Goal: Task Accomplishment & Management: Complete application form

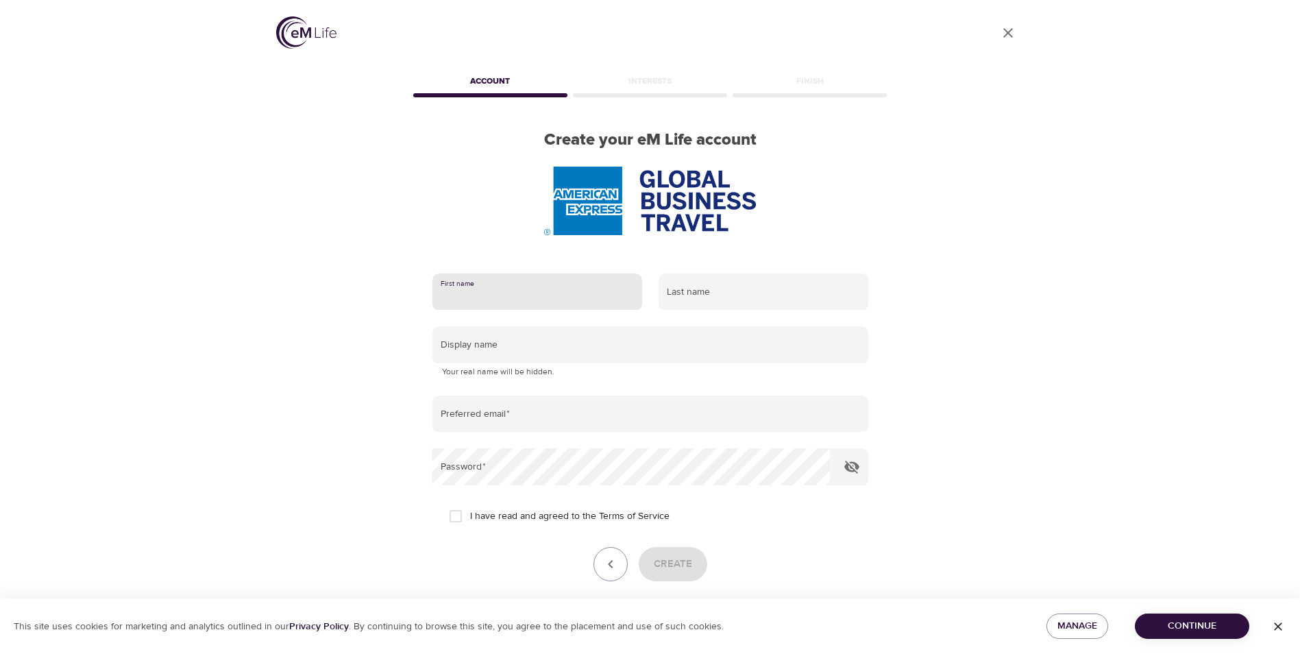
click at [562, 294] on input "text" at bounding box center [537, 291] width 210 height 37
type input "[PERSON_NAME]"
type input "[PERSON_NAME][EMAIL_ADDRESS][PERSON_NAME][DOMAIN_NAME]"
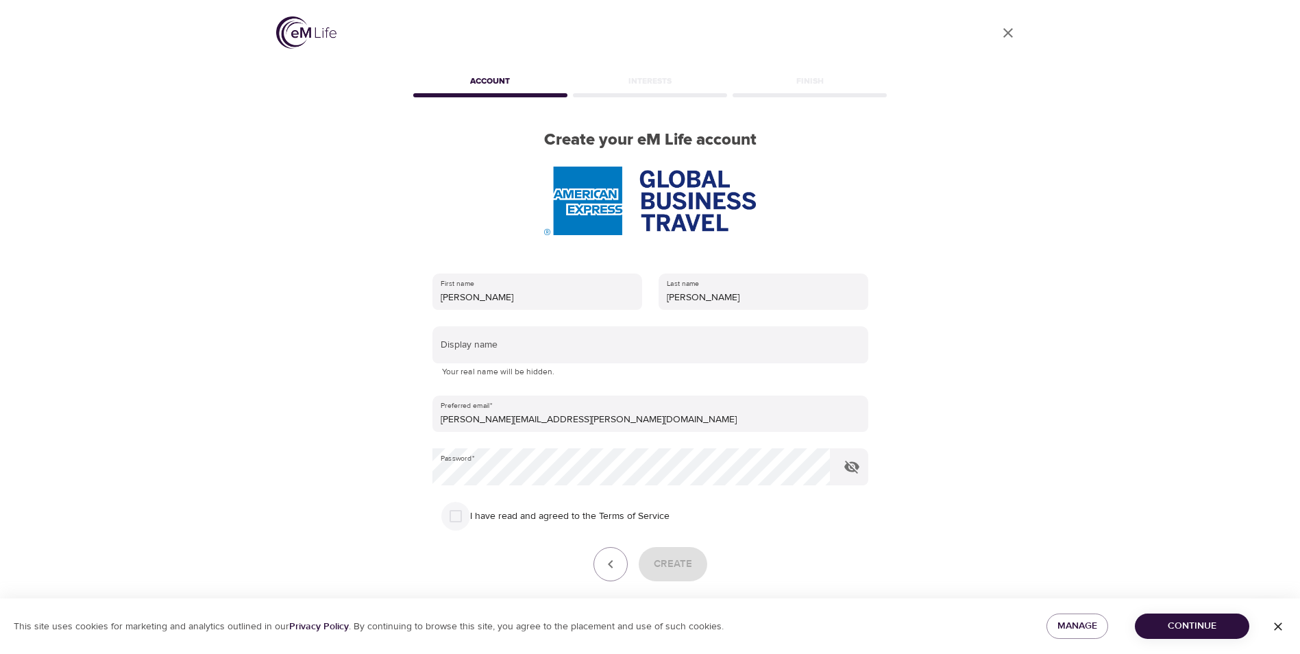
click at [460, 517] on input "I have read and agreed to the Terms of Service" at bounding box center [455, 516] width 29 height 29
checkbox input "true"
click at [678, 567] on span "Create" at bounding box center [673, 564] width 38 height 18
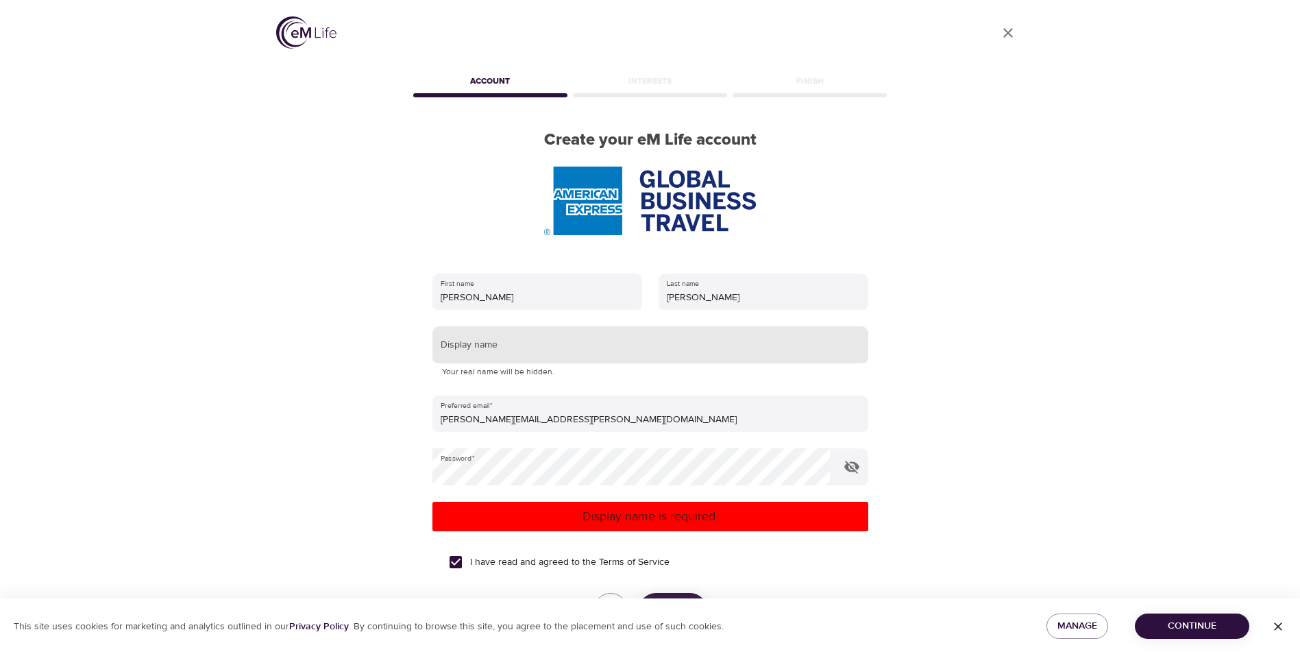
click at [585, 341] on input "text" at bounding box center [650, 344] width 436 height 37
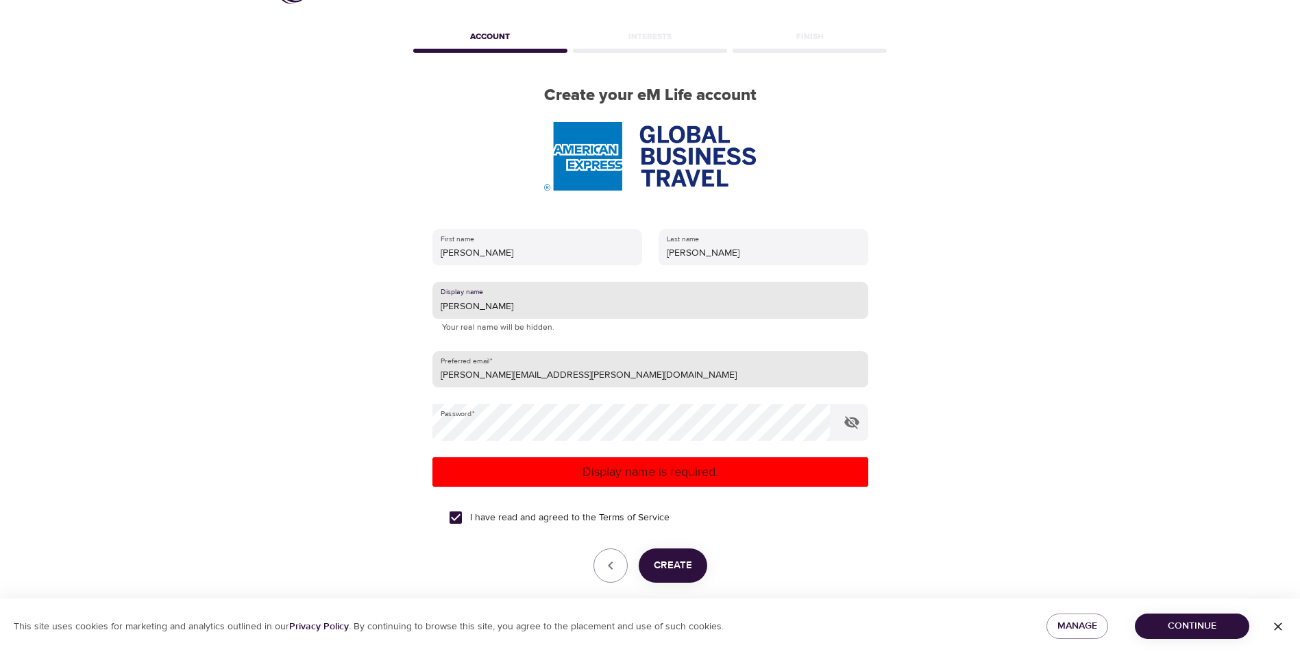
scroll to position [69, 0]
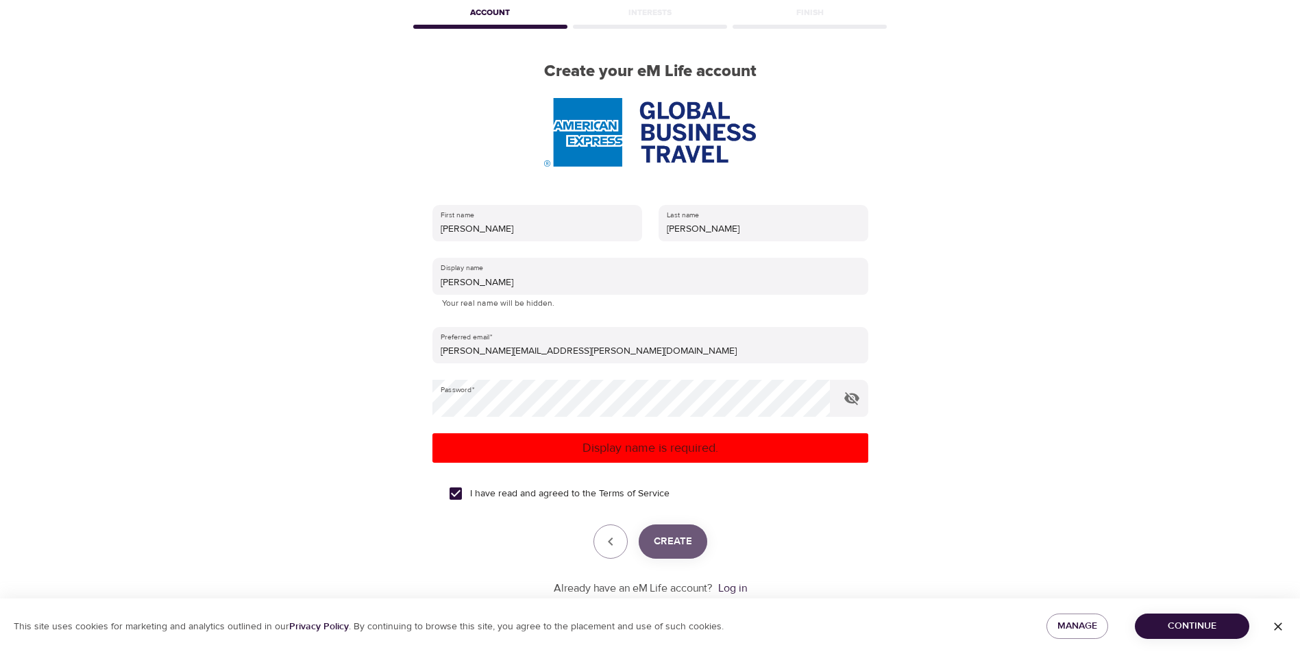
click at [677, 545] on span "Create" at bounding box center [673, 541] width 38 height 18
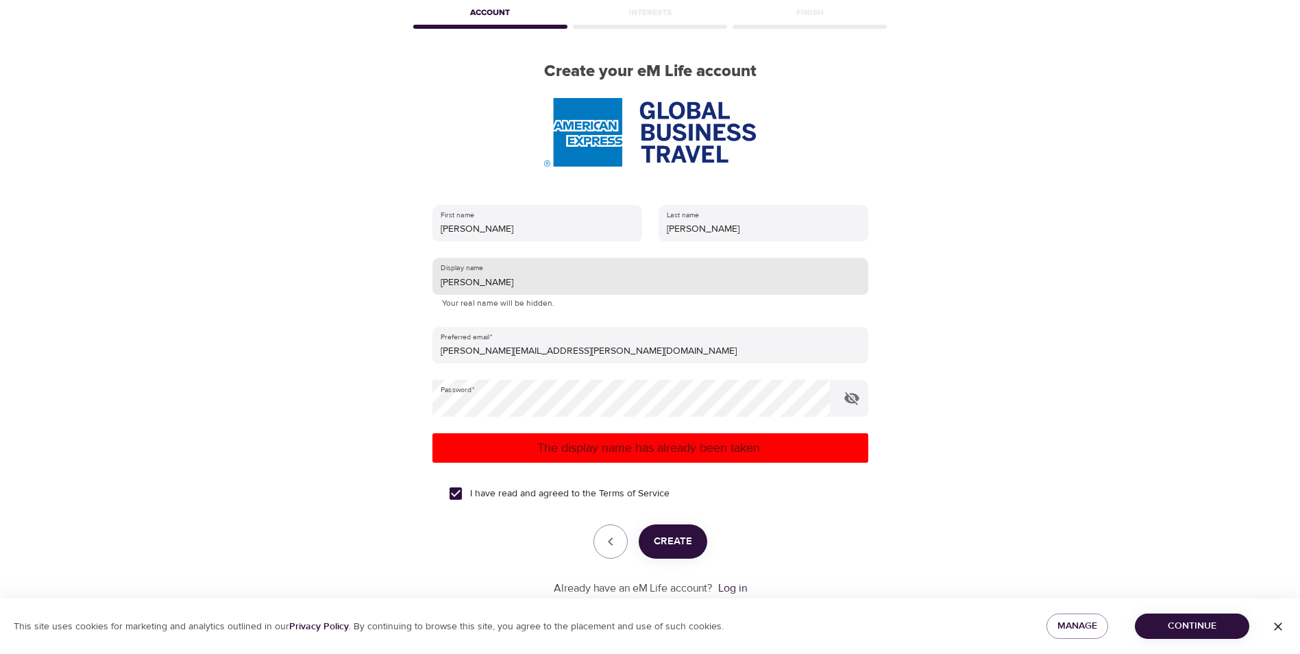
click at [519, 286] on input "[PERSON_NAME]" at bounding box center [650, 276] width 436 height 37
type input "J"
type input "x"
click at [671, 542] on span "Create" at bounding box center [673, 541] width 38 height 18
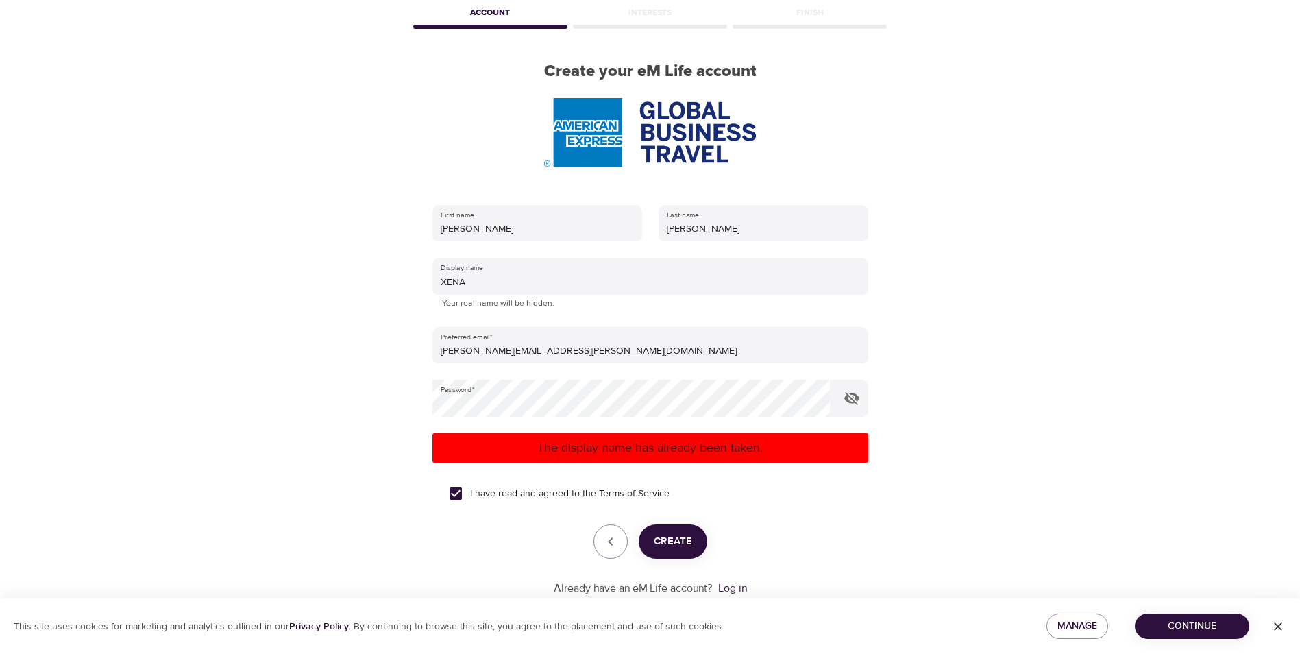
click at [101, 33] on div "User Profile Account Interests Finish Create your eM Life account First name [P…" at bounding box center [650, 258] width 1300 height 654
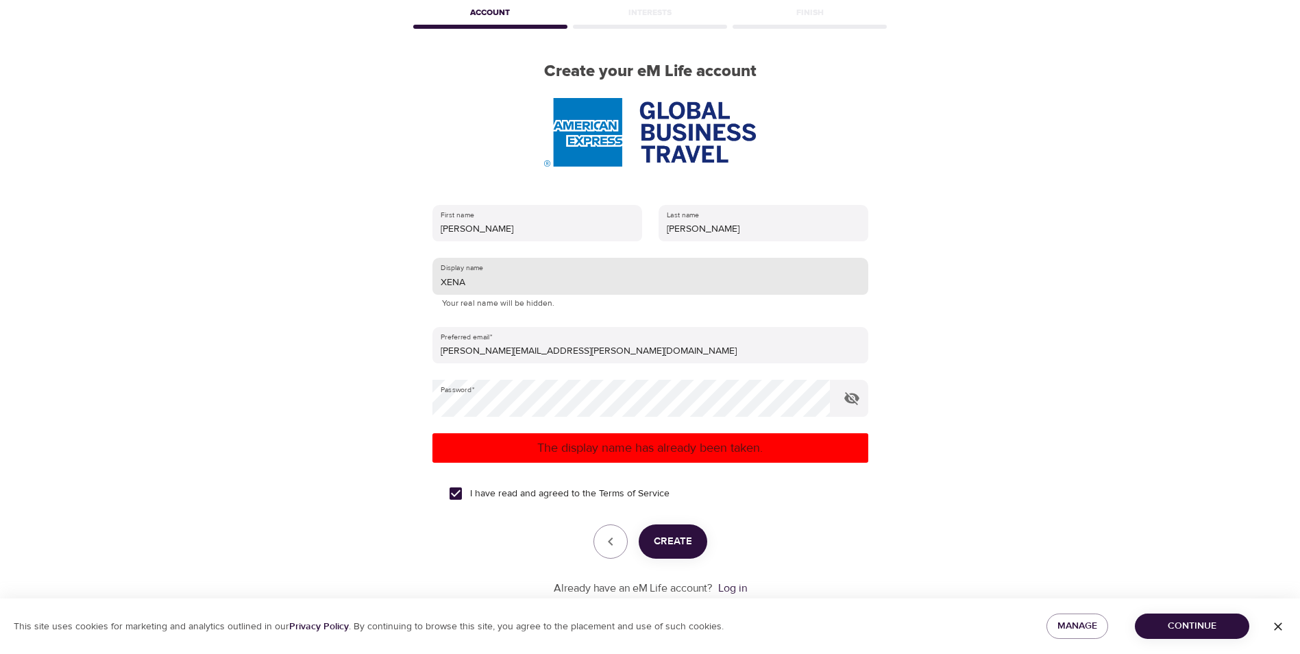
click at [528, 286] on input "XENA" at bounding box center [650, 276] width 436 height 37
type input "XENA puppers"
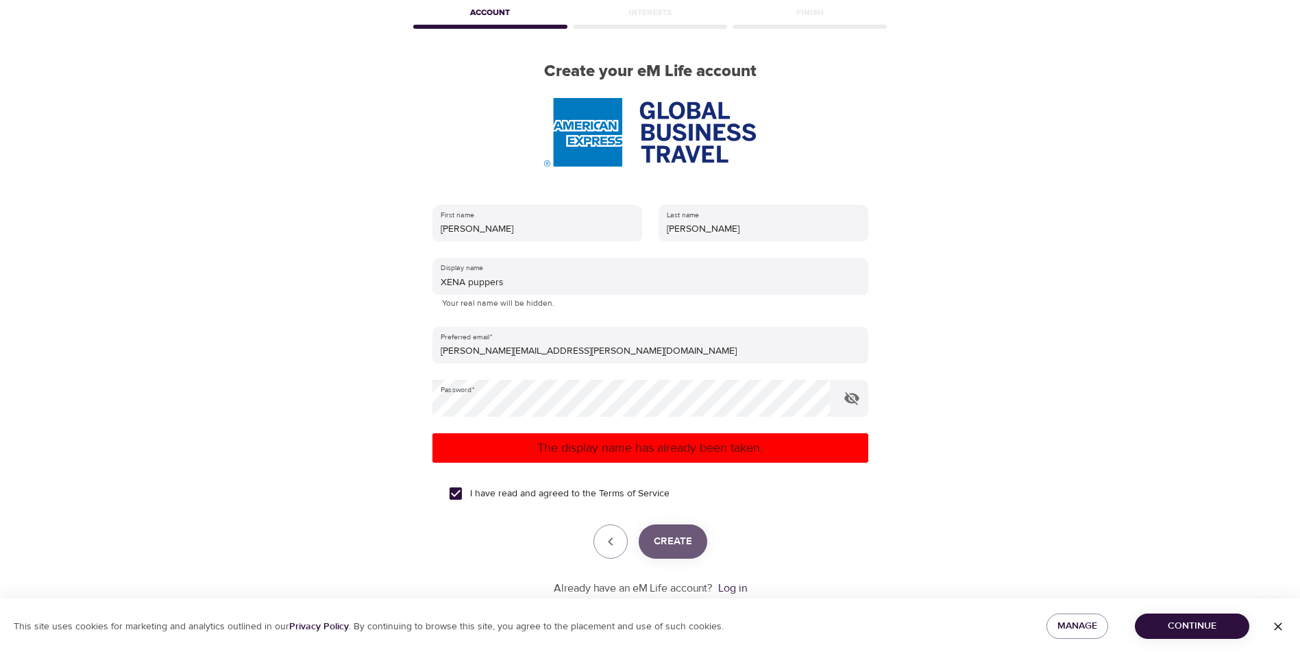
click at [668, 543] on span "Create" at bounding box center [673, 541] width 38 height 18
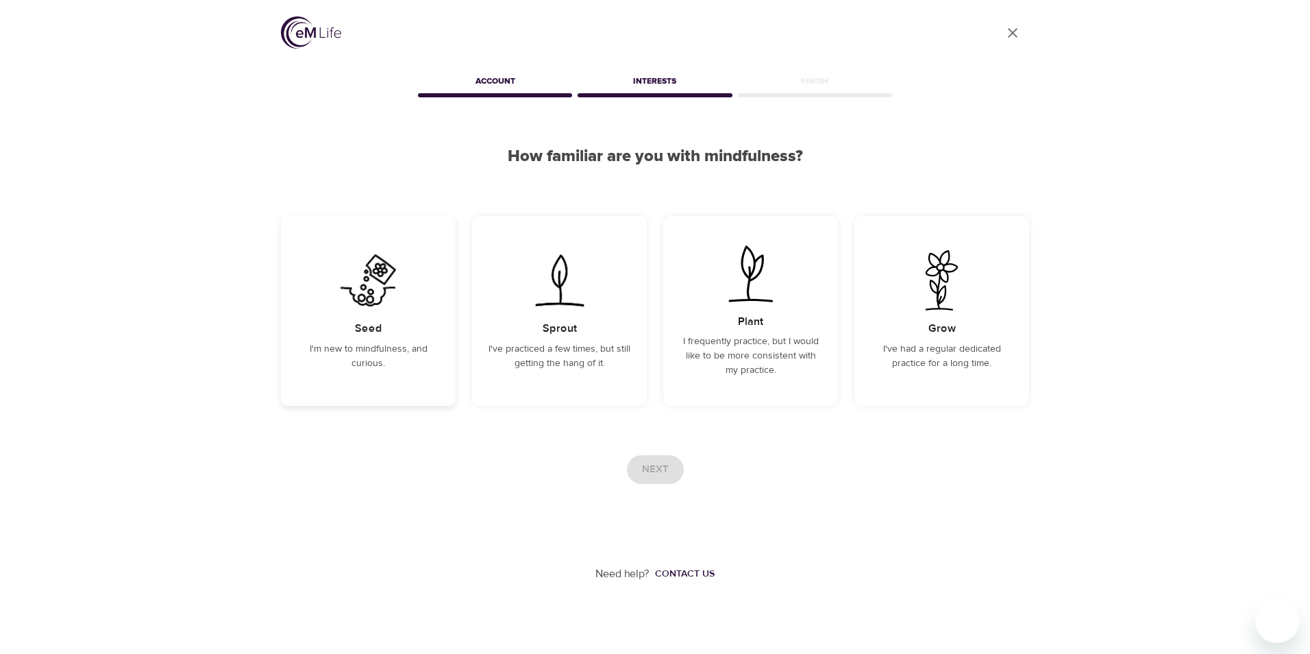
click at [364, 309] on img at bounding box center [368, 280] width 69 height 60
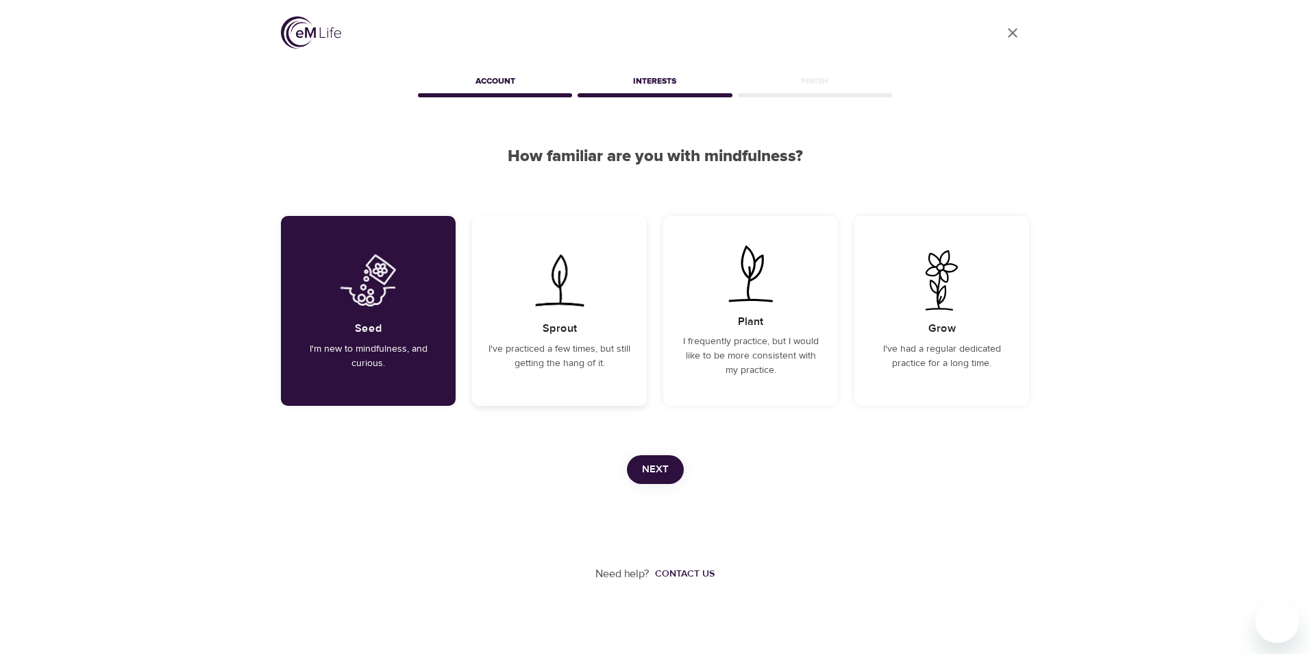
click at [558, 305] on img at bounding box center [559, 280] width 69 height 60
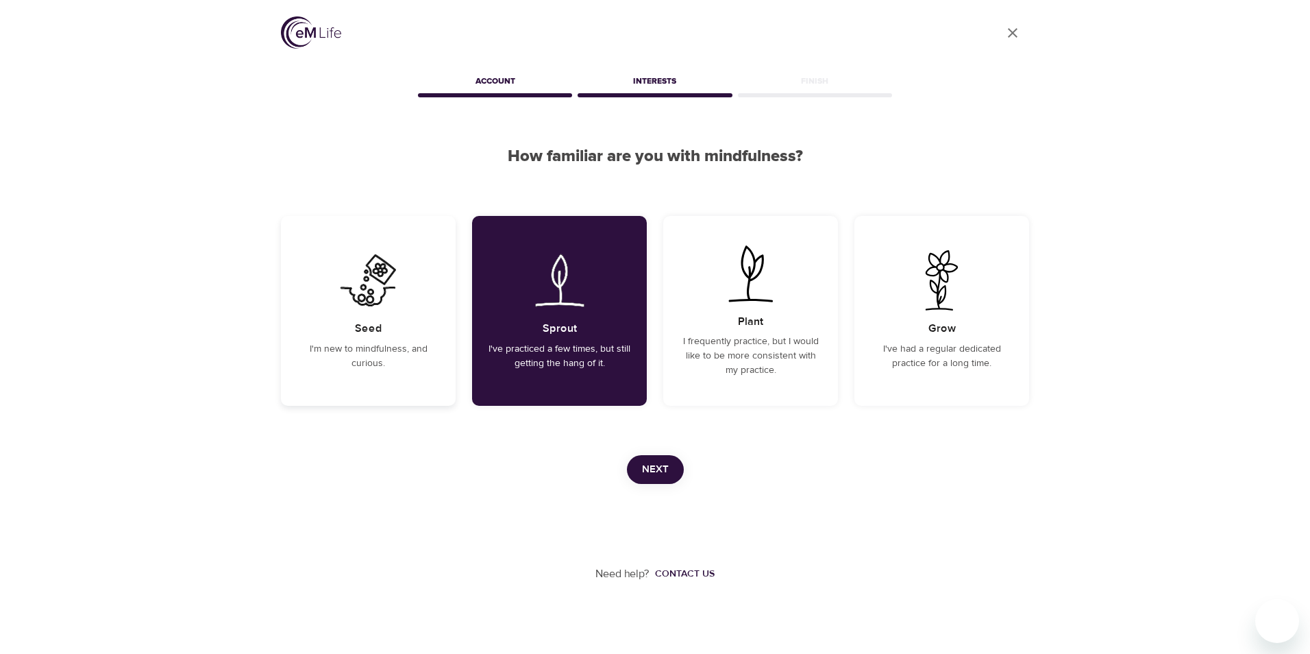
click at [352, 324] on div "Seed I'm new to mindfulness, and curious." at bounding box center [368, 311] width 175 height 190
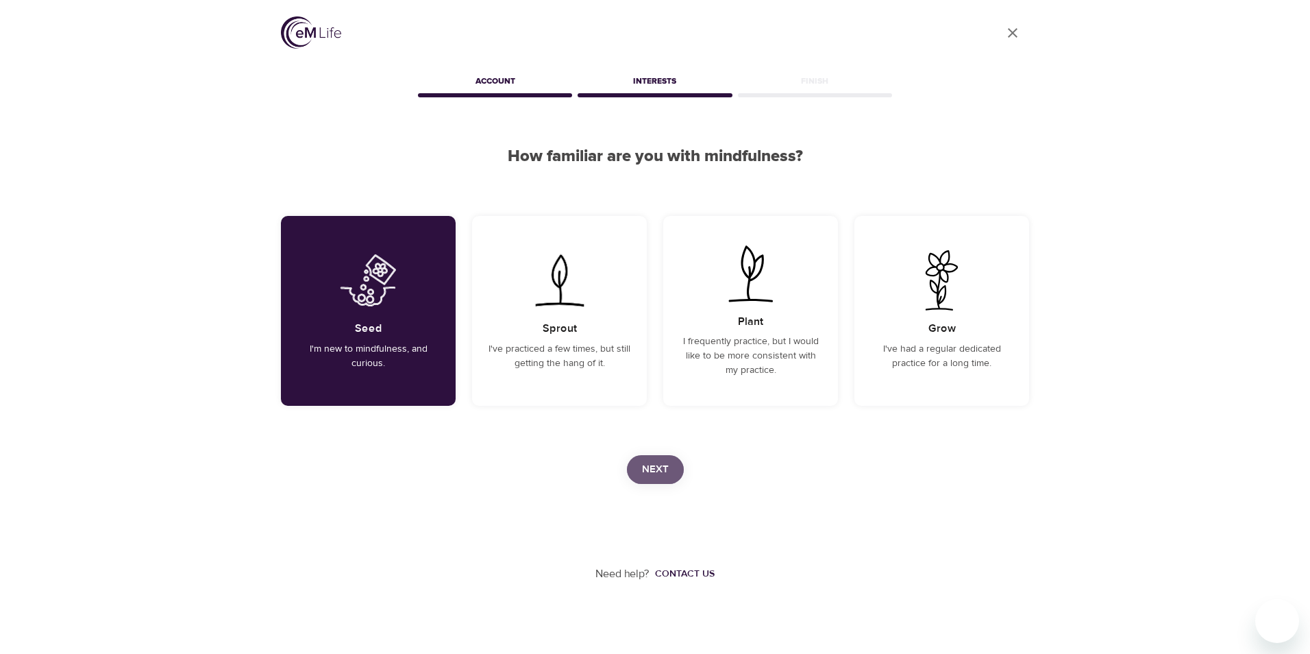
click at [659, 468] on span "Next" at bounding box center [655, 469] width 27 height 18
